Goal: Task Accomplishment & Management: Manage account settings

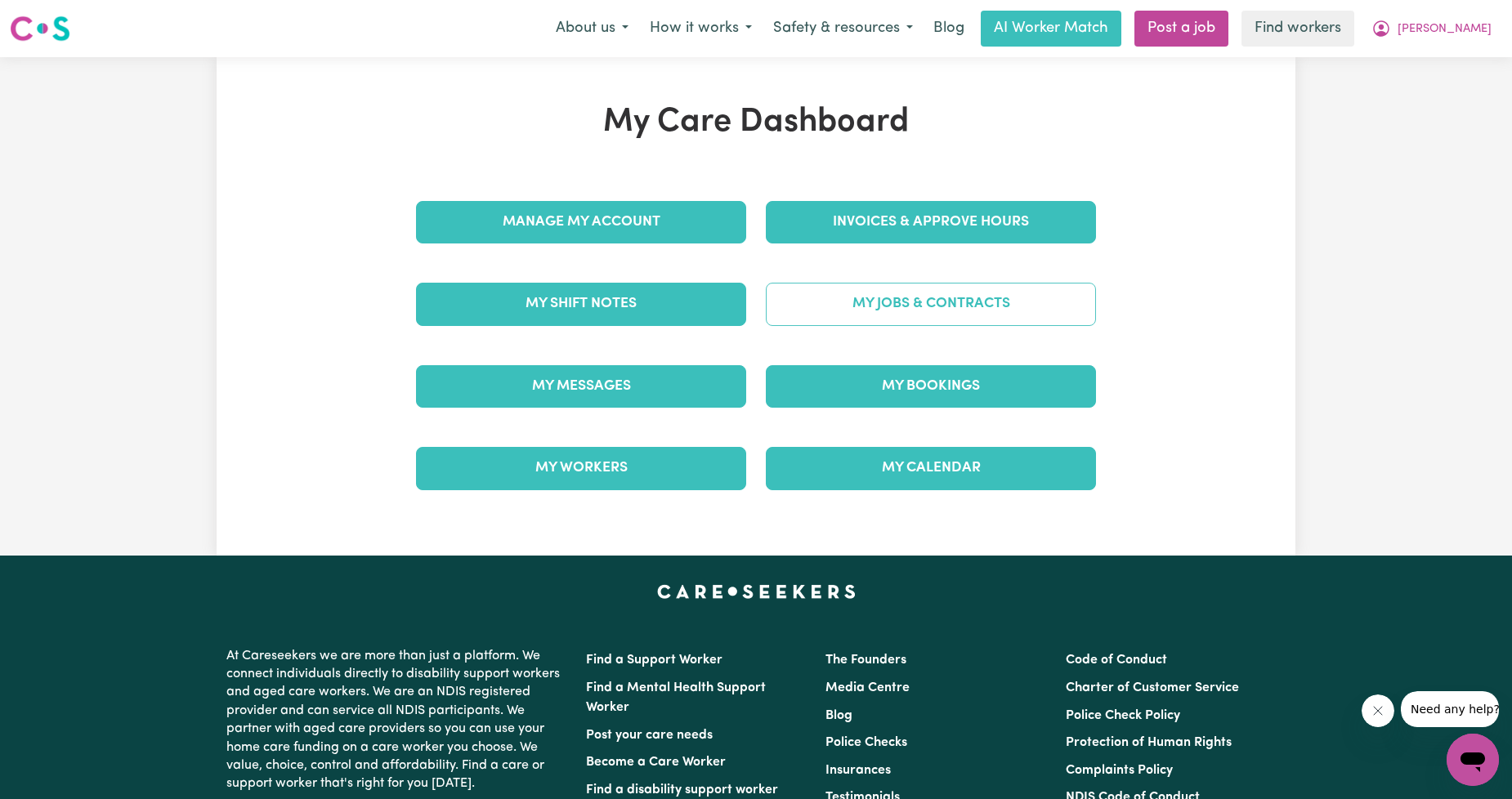
click at [848, 308] on link "My Jobs & Contracts" at bounding box center [931, 304] width 330 height 43
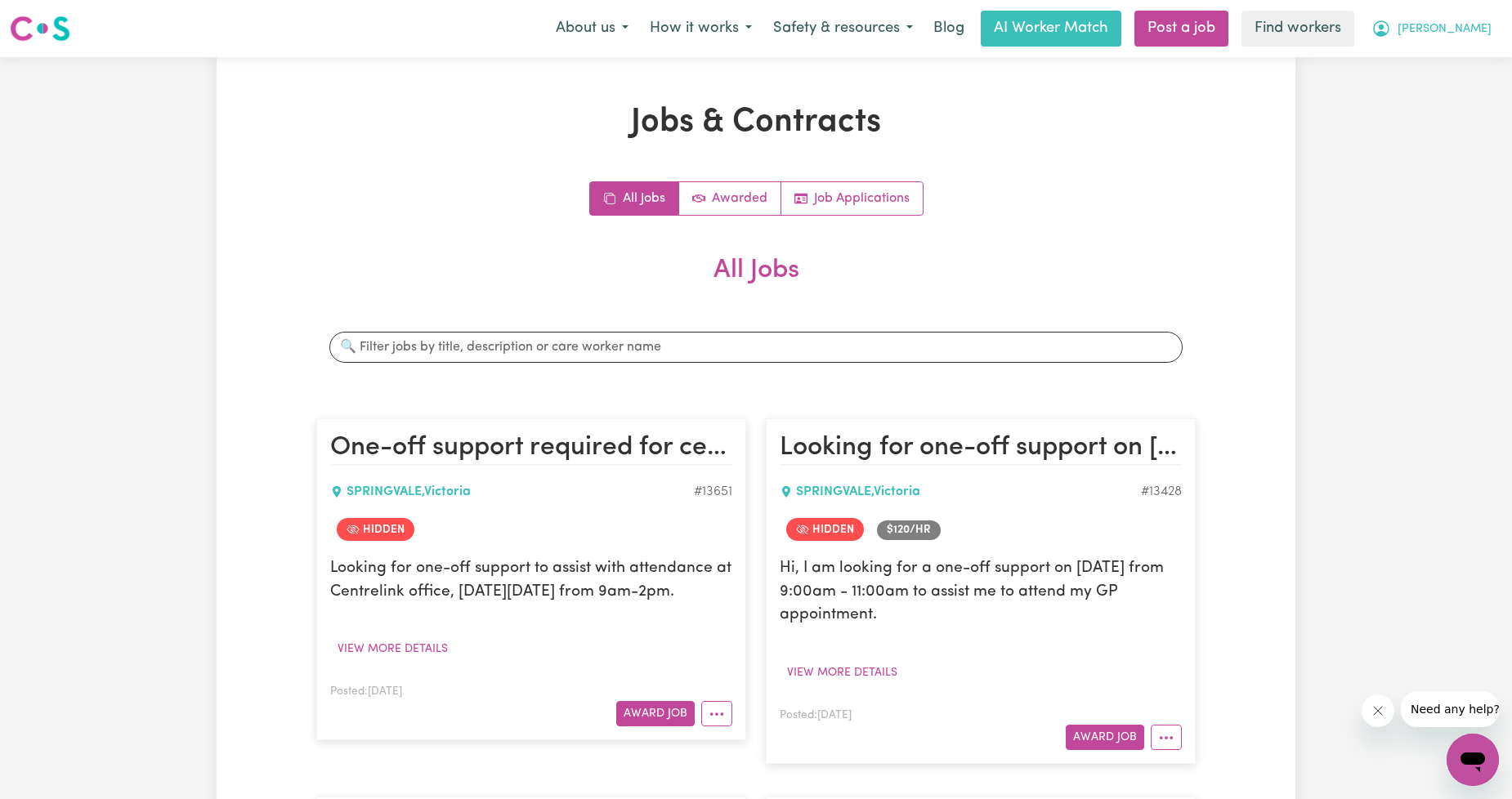
click at [1480, 20] on span "[PERSON_NAME]" at bounding box center [1444, 29] width 94 height 18
click at [1443, 69] on link "My Dashboard" at bounding box center [1436, 64] width 129 height 31
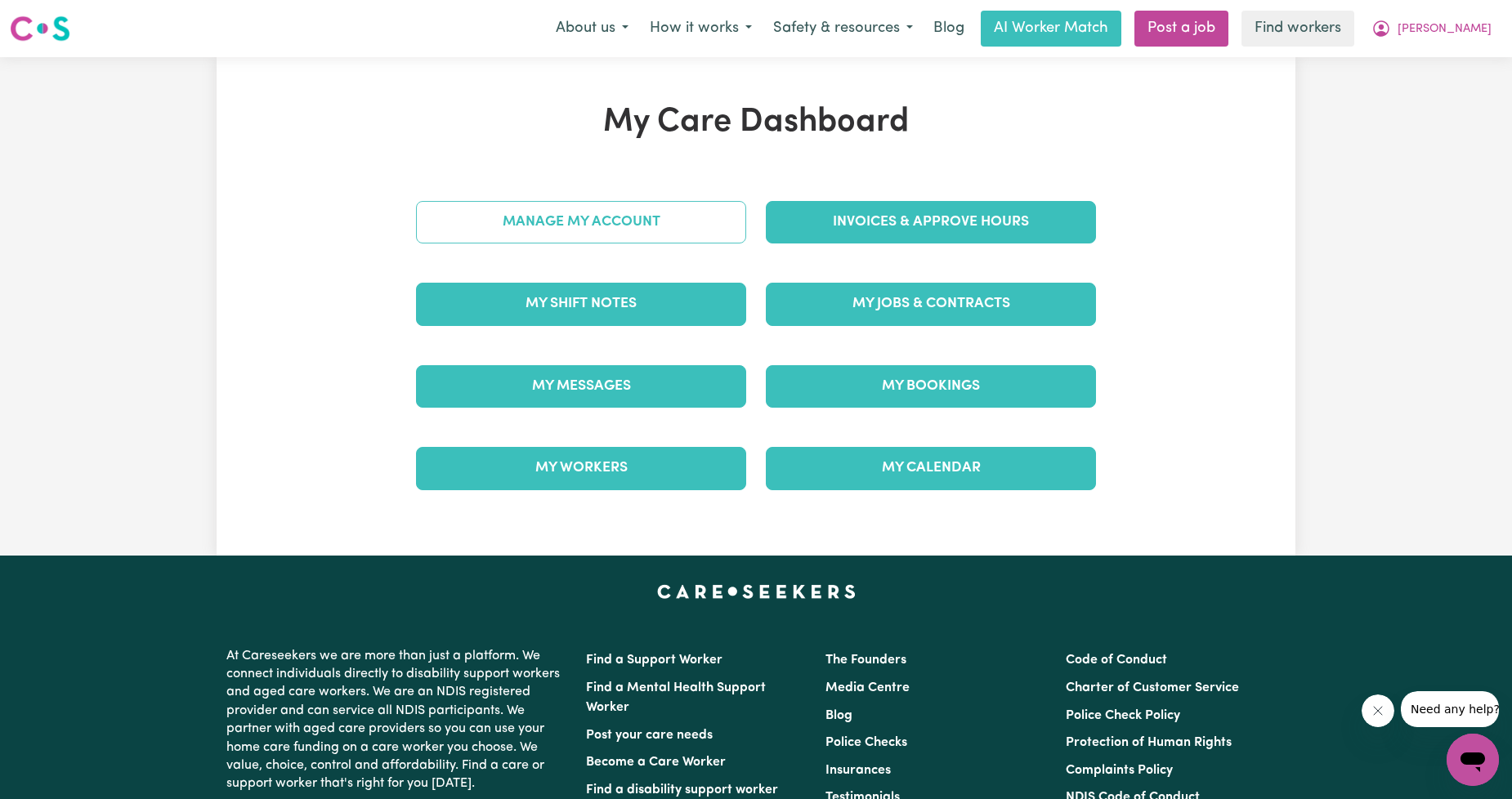
click at [672, 213] on link "Manage My Account" at bounding box center [580, 222] width 330 height 43
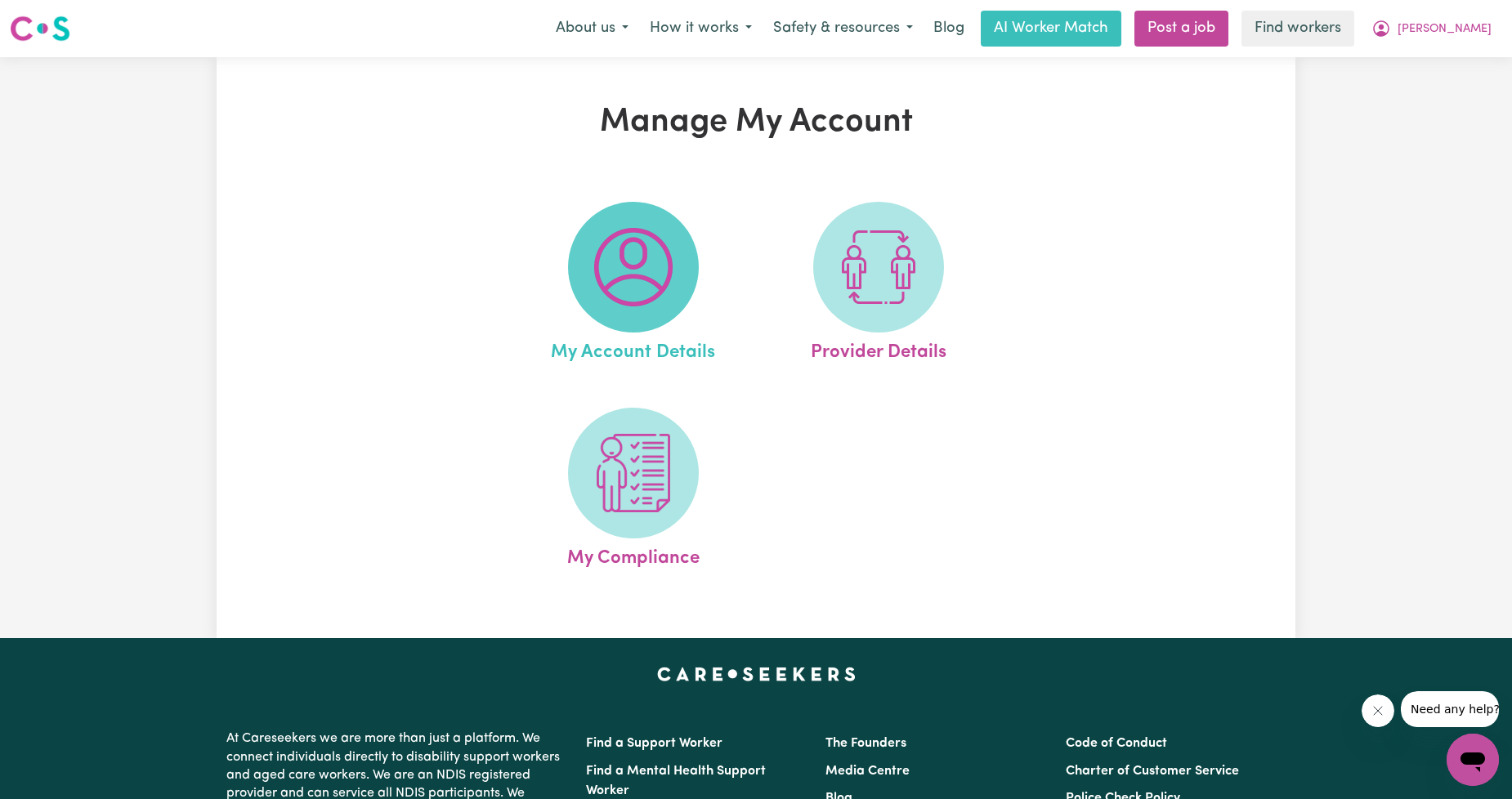
click at [671, 272] on img at bounding box center [633, 268] width 78 height 78
select select "other"
select select "call"
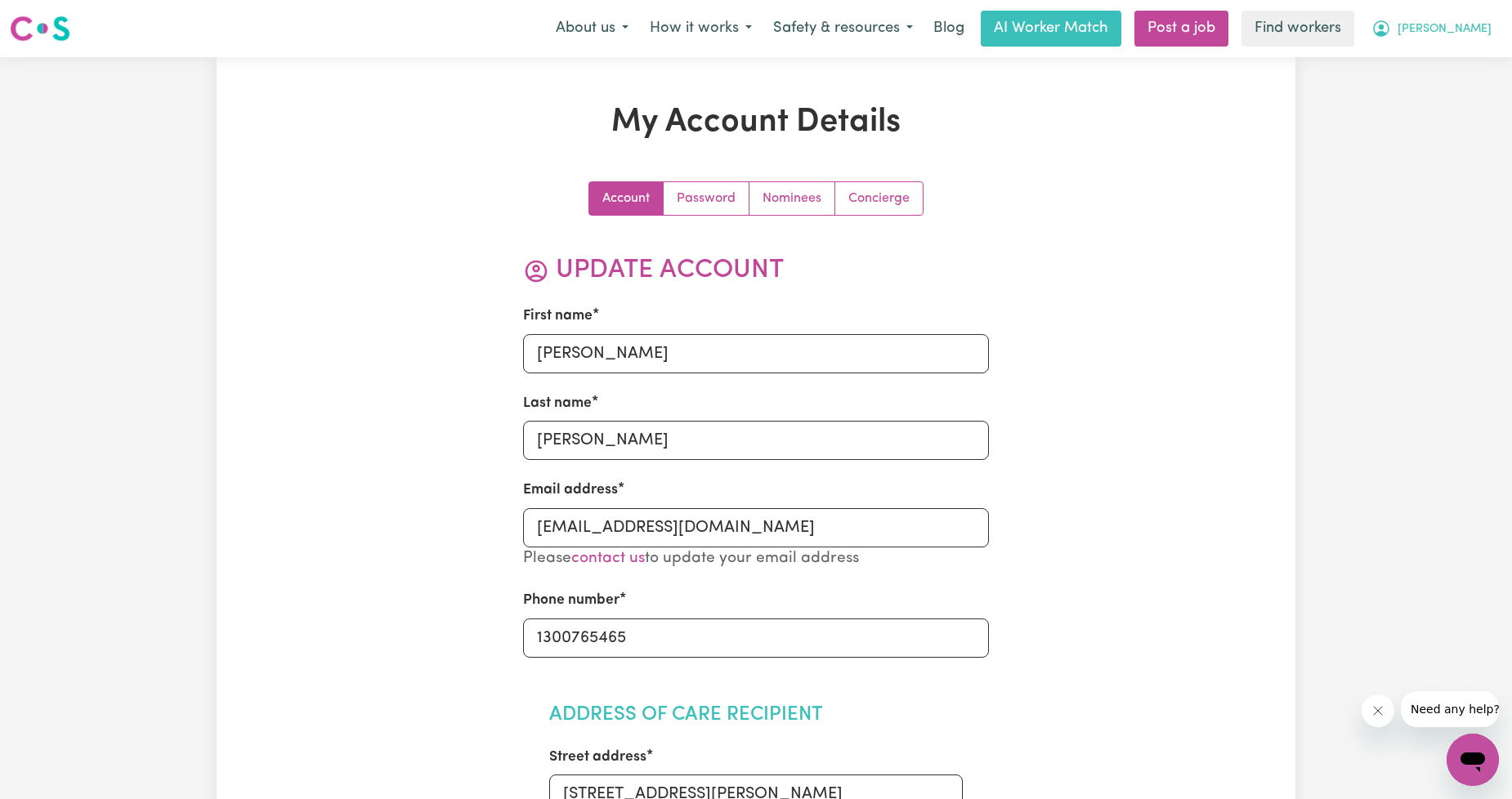
click at [1391, 31] on icon "My Account" at bounding box center [1381, 29] width 20 height 20
click at [1438, 51] on link "My Dashboard" at bounding box center [1436, 64] width 129 height 31
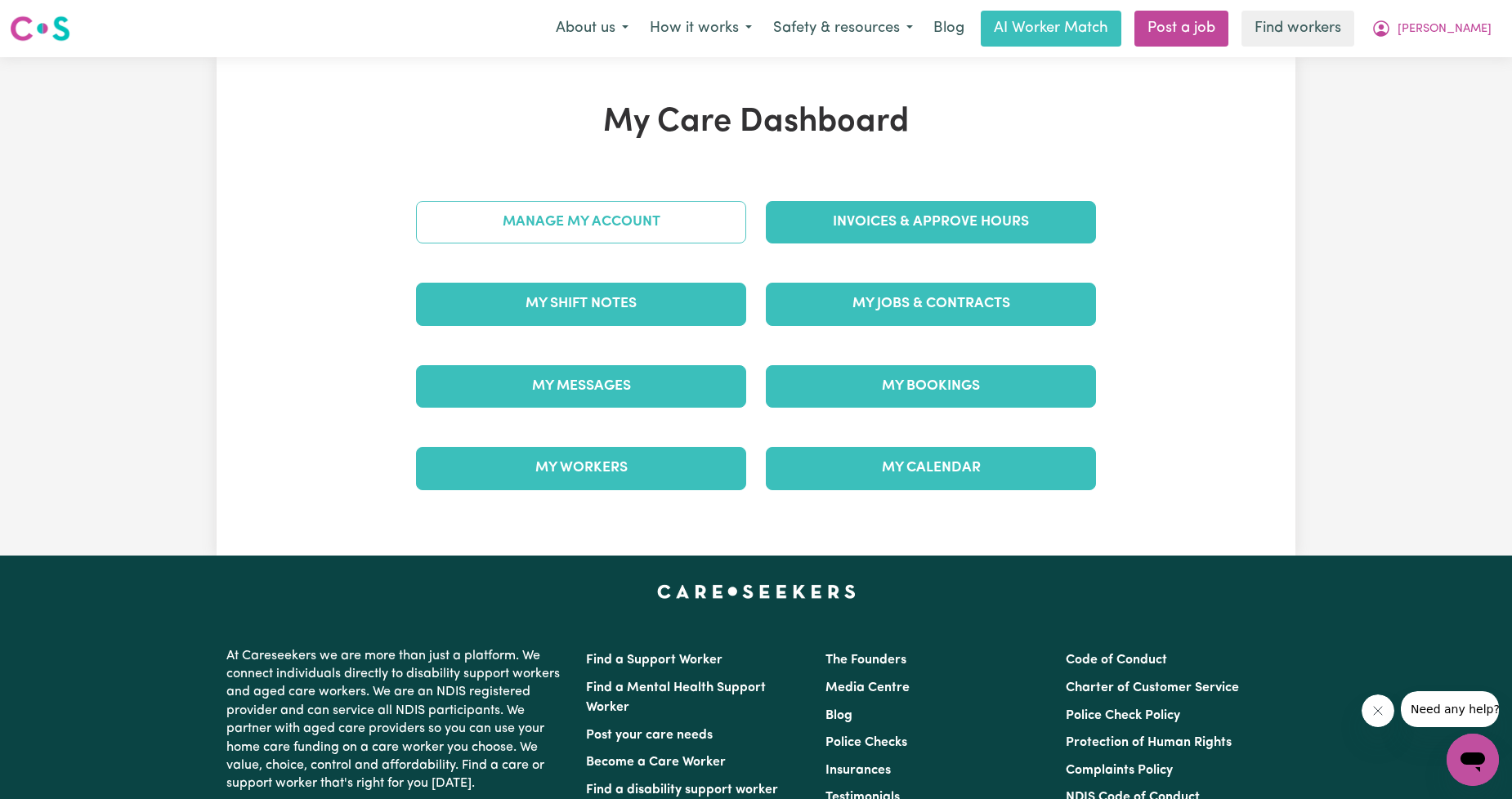
click at [641, 224] on link "Manage My Account" at bounding box center [580, 222] width 330 height 43
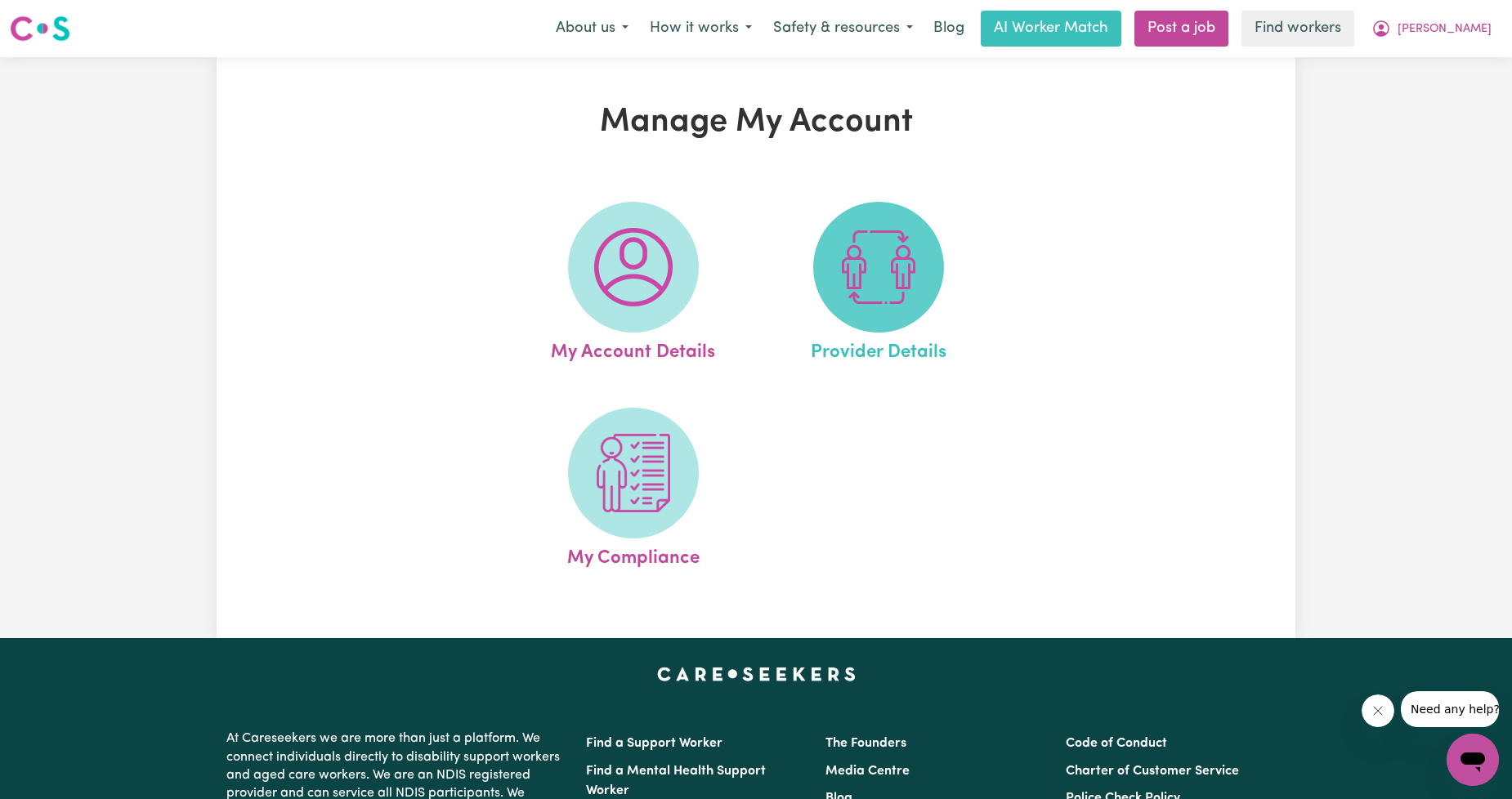
click at [872, 234] on img at bounding box center [878, 268] width 78 height 78
select select "NDIS_FUNDING_PLAN_MANAGED"
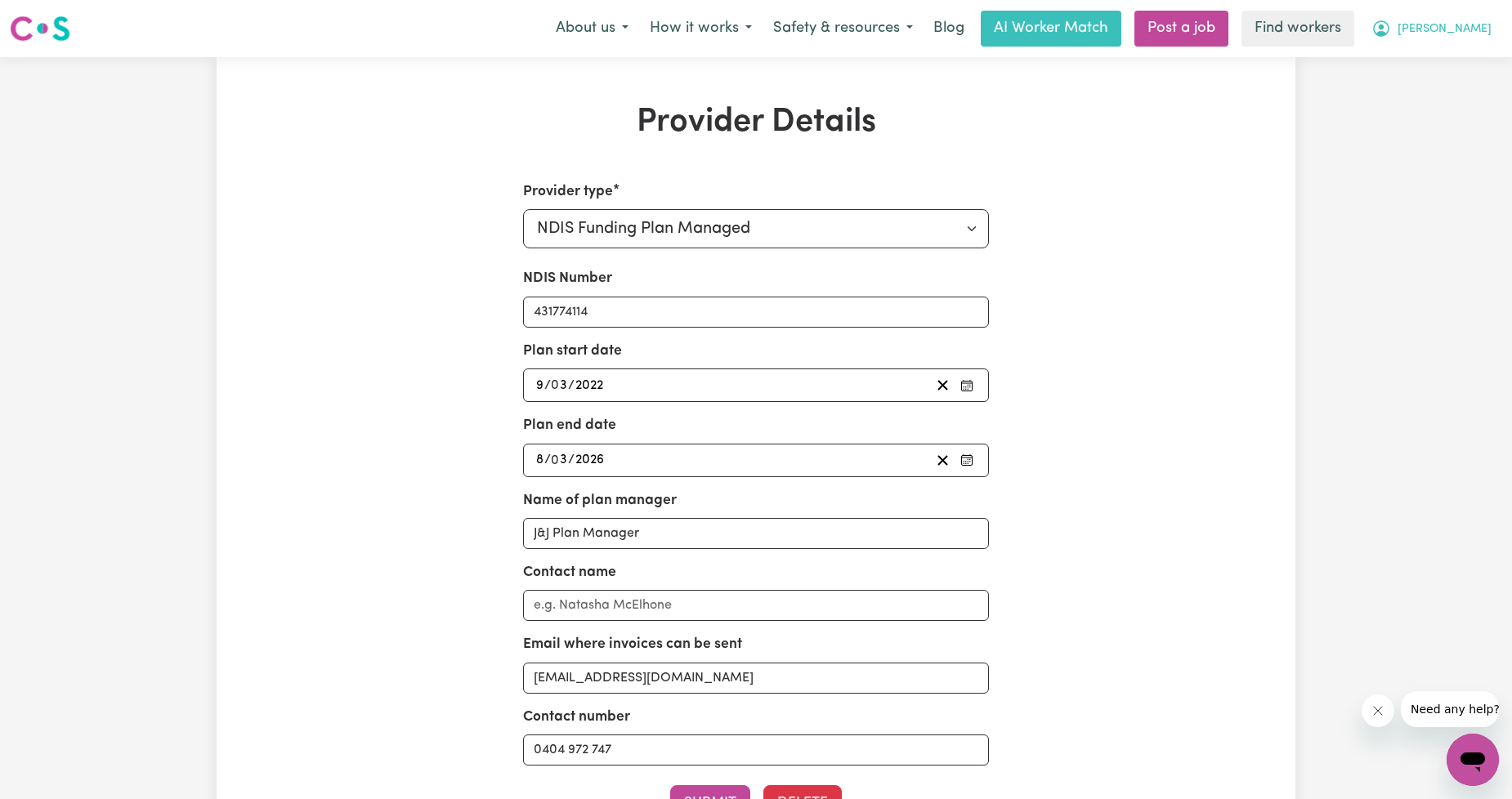
click at [1389, 35] on icon "My Account" at bounding box center [1381, 28] width 16 height 16
click at [1450, 92] on link "Logout" at bounding box center [1436, 94] width 129 height 31
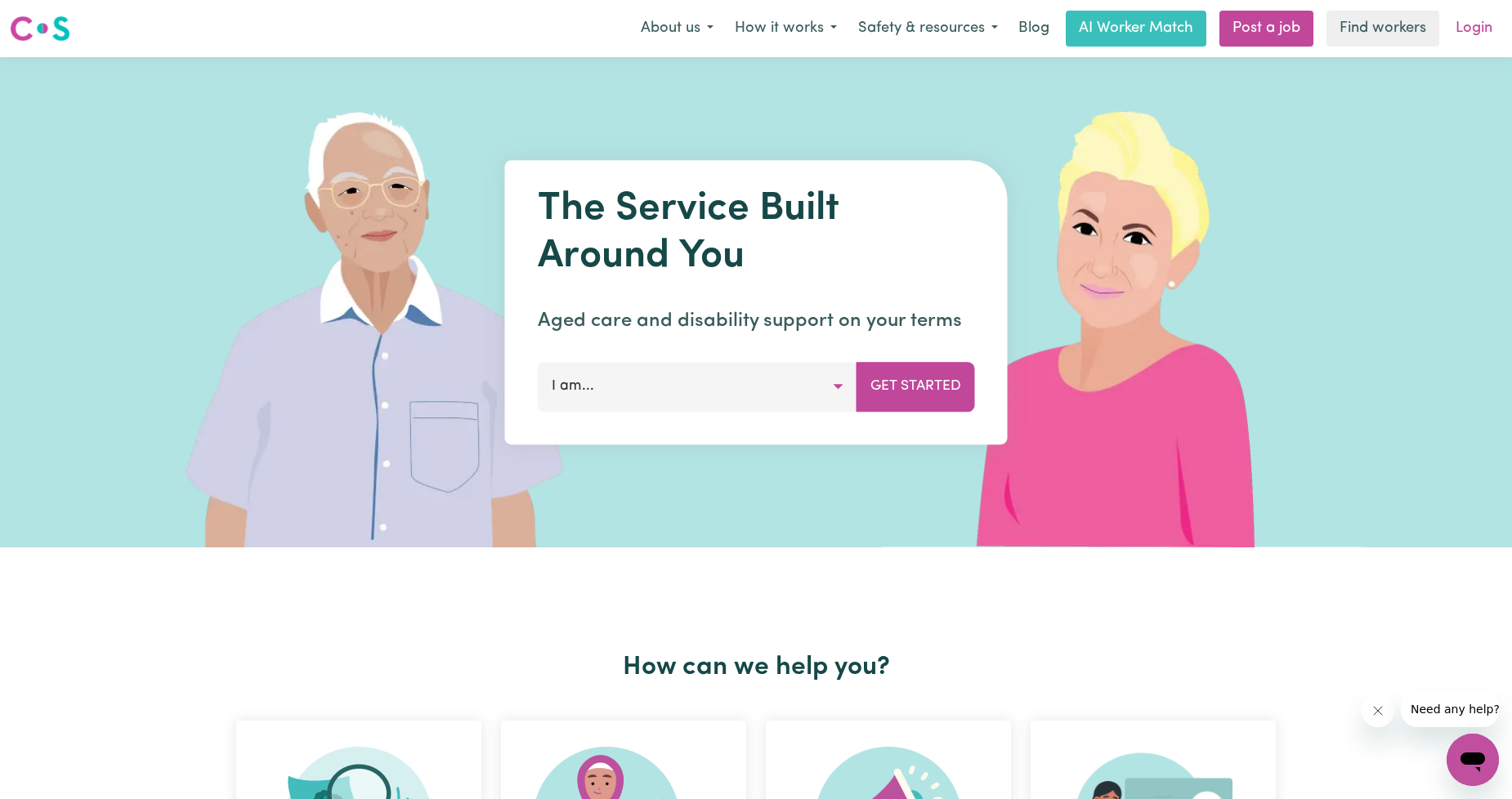
click at [1484, 43] on link "Login" at bounding box center [1474, 29] width 56 height 36
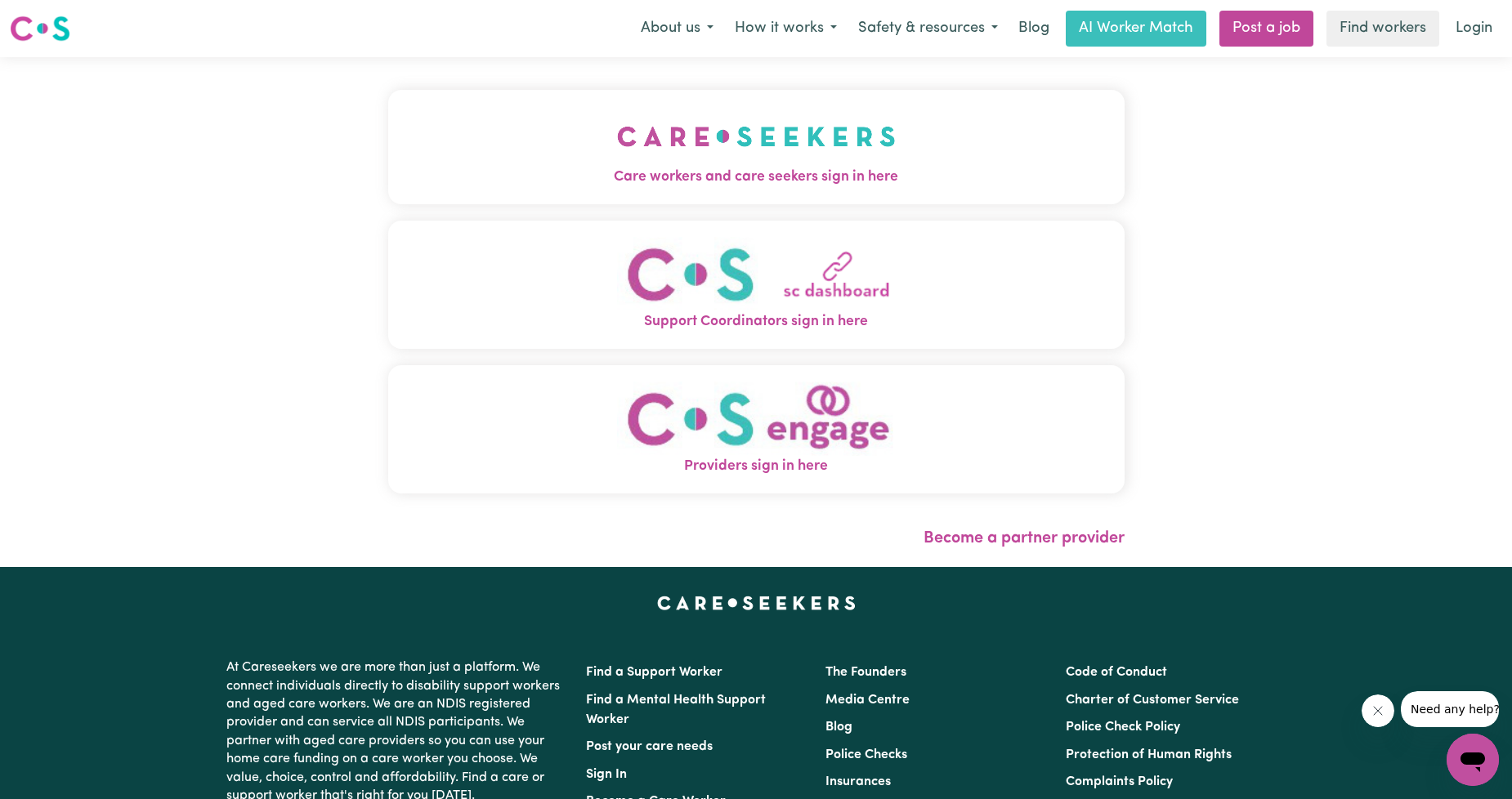
click at [668, 177] on span "Care workers and care seekers sign in here" at bounding box center [756, 177] width 736 height 21
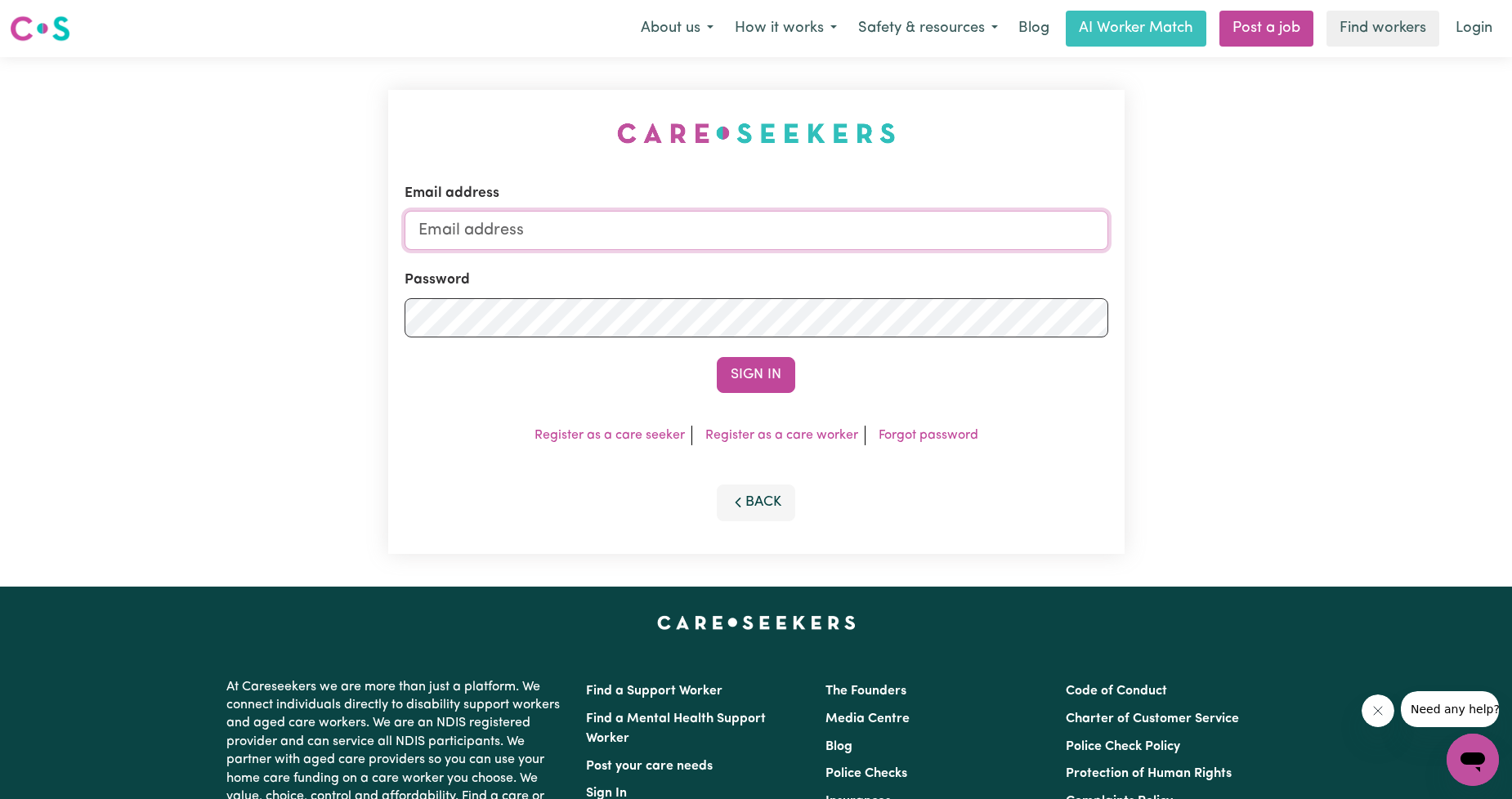
click at [743, 228] on input "Email address" at bounding box center [756, 230] width 703 height 39
drag, startPoint x: 501, startPoint y: 229, endPoint x: 821, endPoint y: 233, distance: 320.0
click at [818, 235] on input "[EMAIL_ADDRESS][PERSON_NAME][DOMAIN_NAME]" at bounding box center [756, 230] width 703 height 39
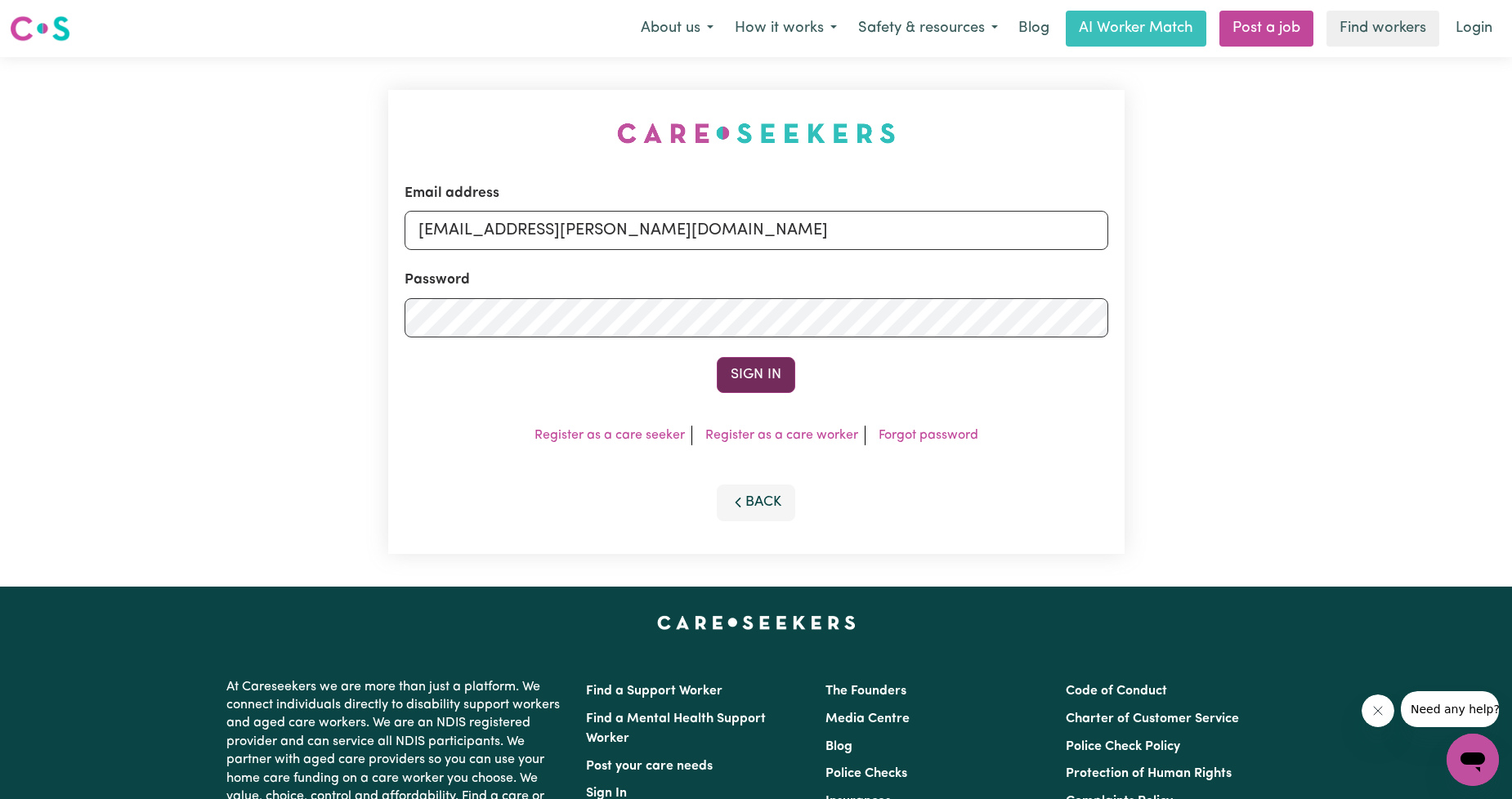
type input "[EMAIL_ADDRESS][PERSON_NAME][DOMAIN_NAME]"
click at [750, 370] on button "Sign In" at bounding box center [756, 376] width 78 height 36
